Goal: Task Accomplishment & Management: Manage account settings

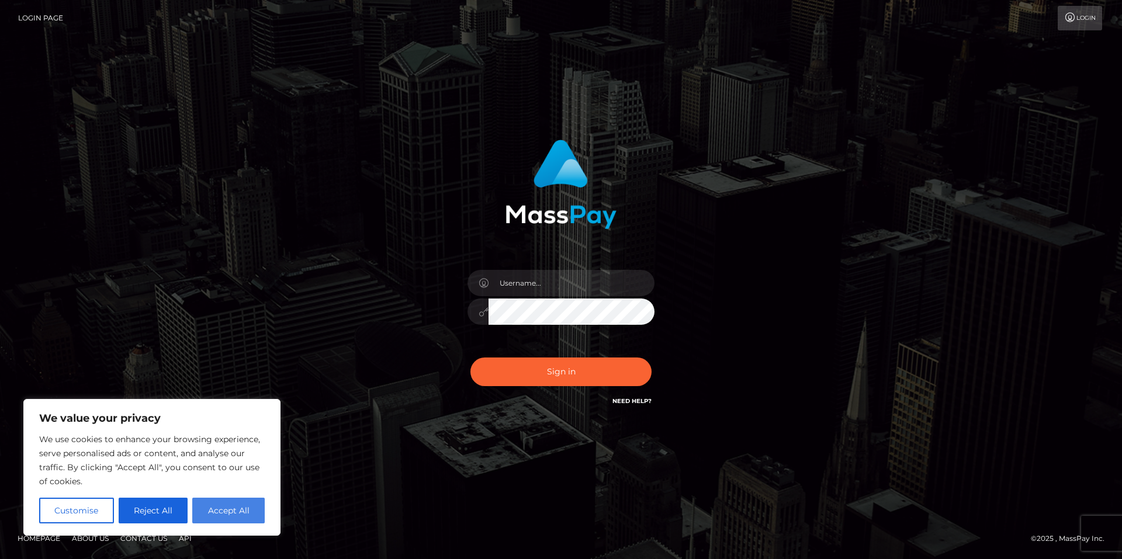
click at [234, 508] on button "Accept All" at bounding box center [228, 511] width 72 height 26
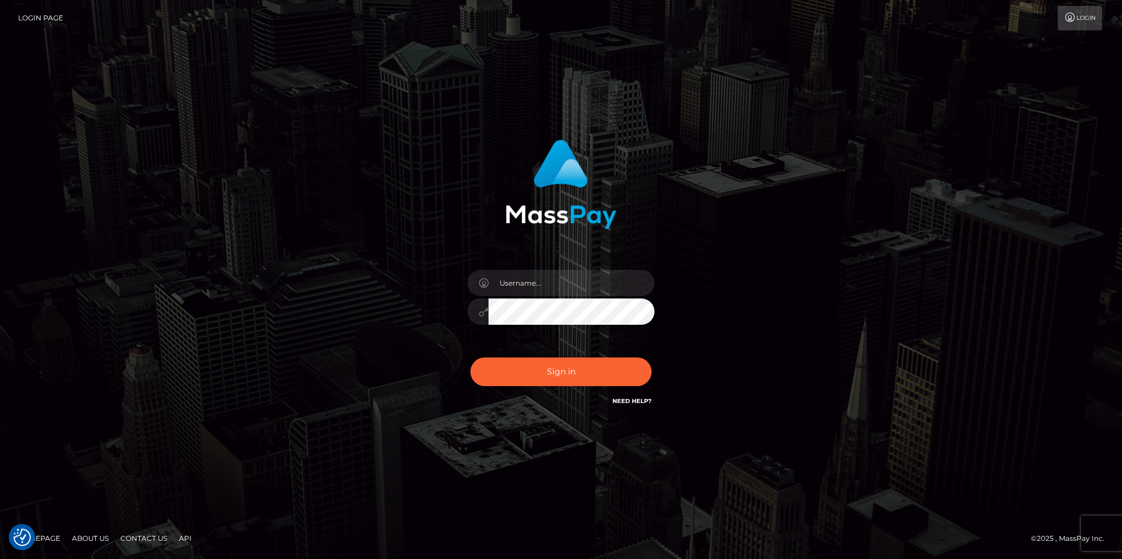
checkbox input "true"
click at [509, 288] on input "text" at bounding box center [571, 283] width 166 height 26
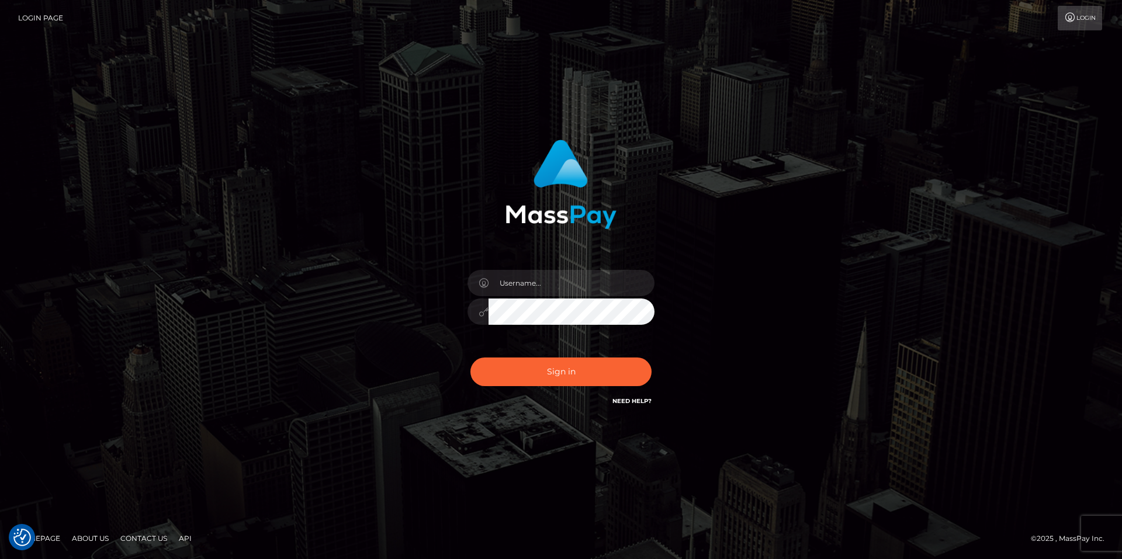
click at [688, 245] on div "Sign in" at bounding box center [561, 274] width 307 height 286
click at [571, 375] on button "Sign in" at bounding box center [560, 372] width 181 height 29
